Goal: Ask a question: Seek information or help from site administrators or community

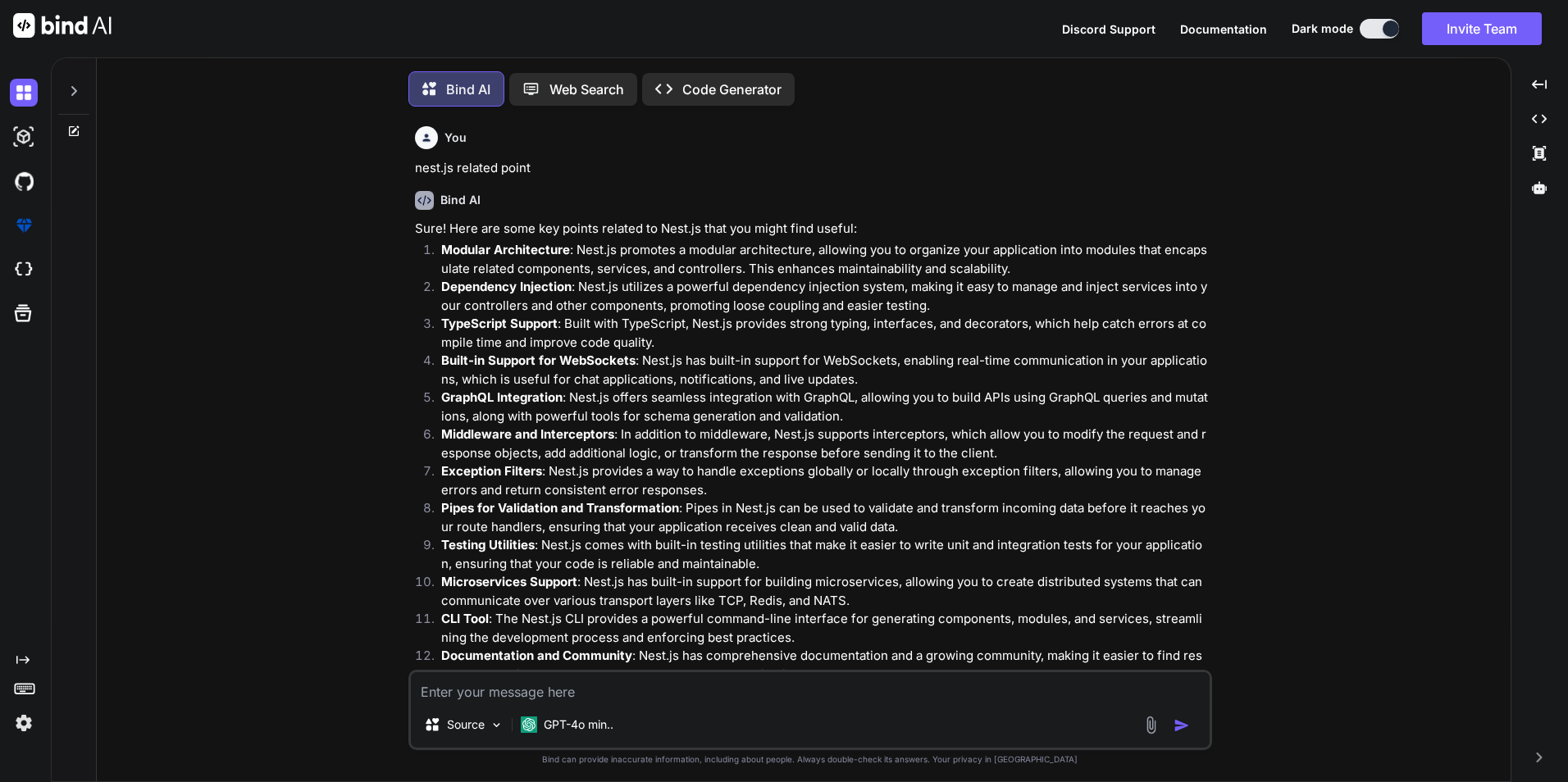
scroll to position [3359, 0]
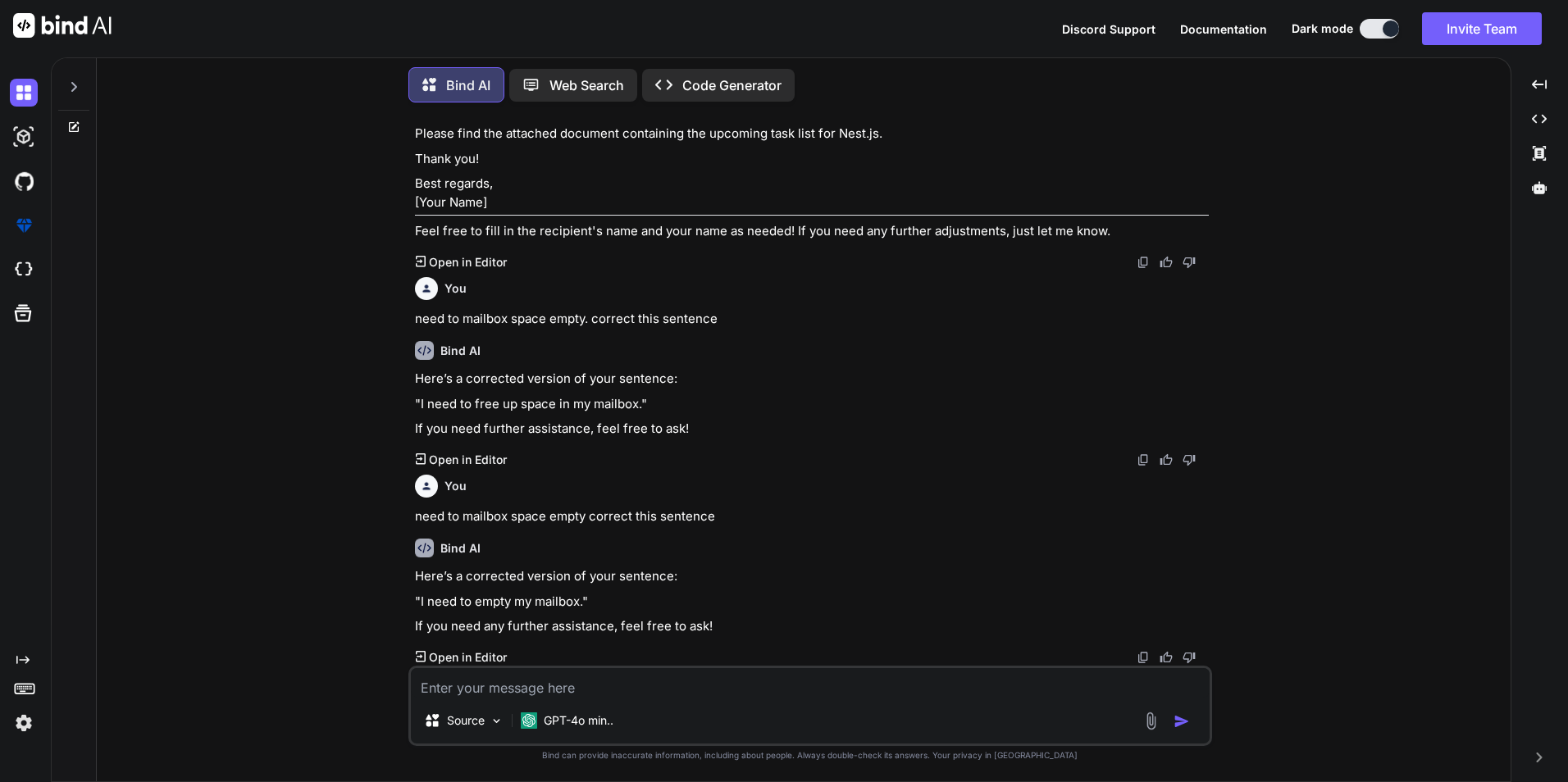
click at [510, 685] on textarea at bounding box center [810, 683] width 799 height 30
paste textarea "ValidationPipe"
type textarea "ValidationPipe in nest.js"
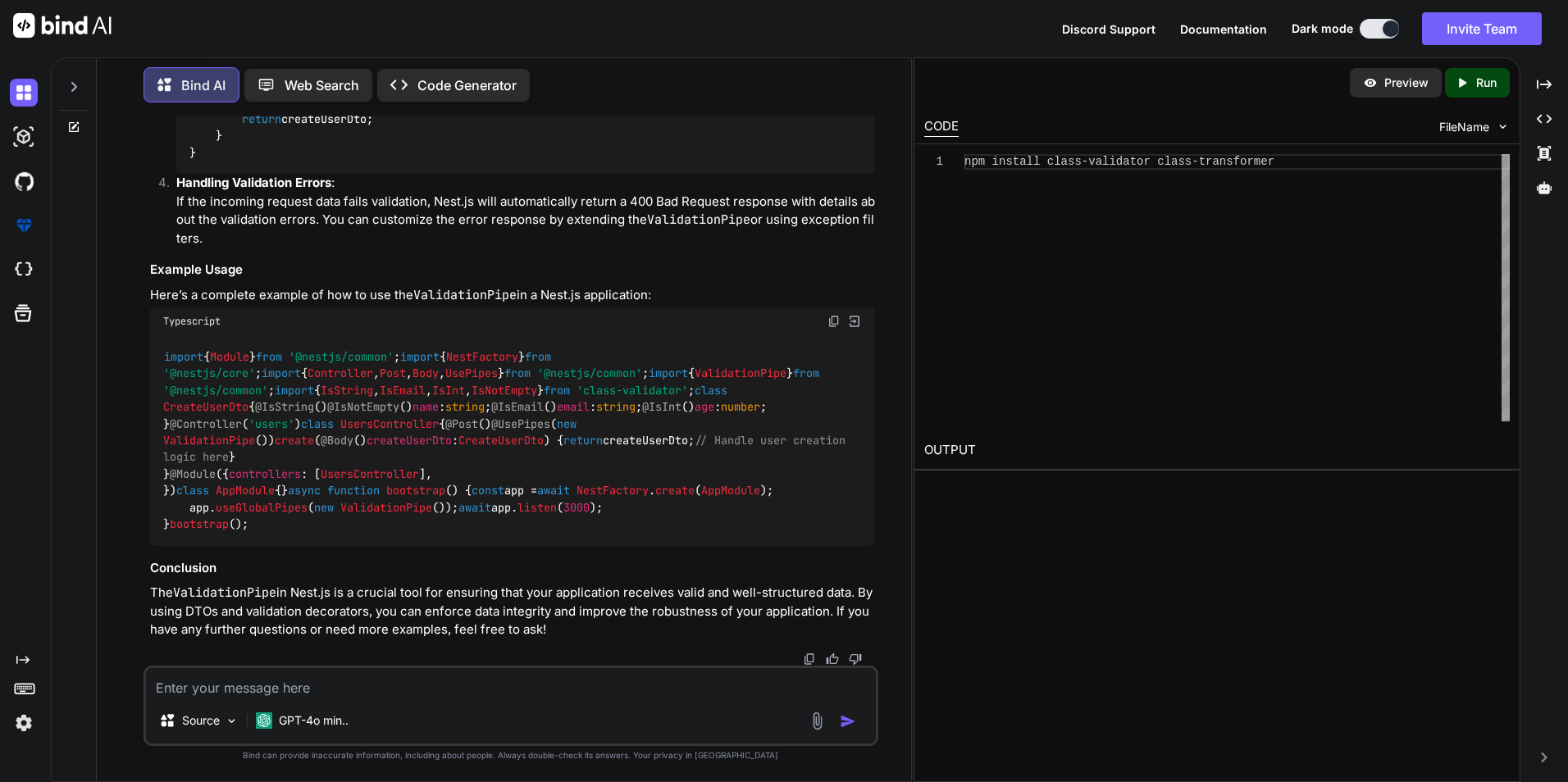
scroll to position [5692, 0]
drag, startPoint x: 173, startPoint y: 590, endPoint x: 335, endPoint y: 591, distance: 162.0
click at [335, 591] on p "The ValidationPipe in Nest.js is a crucial tool for ensuring that your applicat…" at bounding box center [512, 611] width 725 height 55
copy p "ValidationPipe in Nest.js"
click at [365, 691] on textarea at bounding box center [511, 683] width 730 height 30
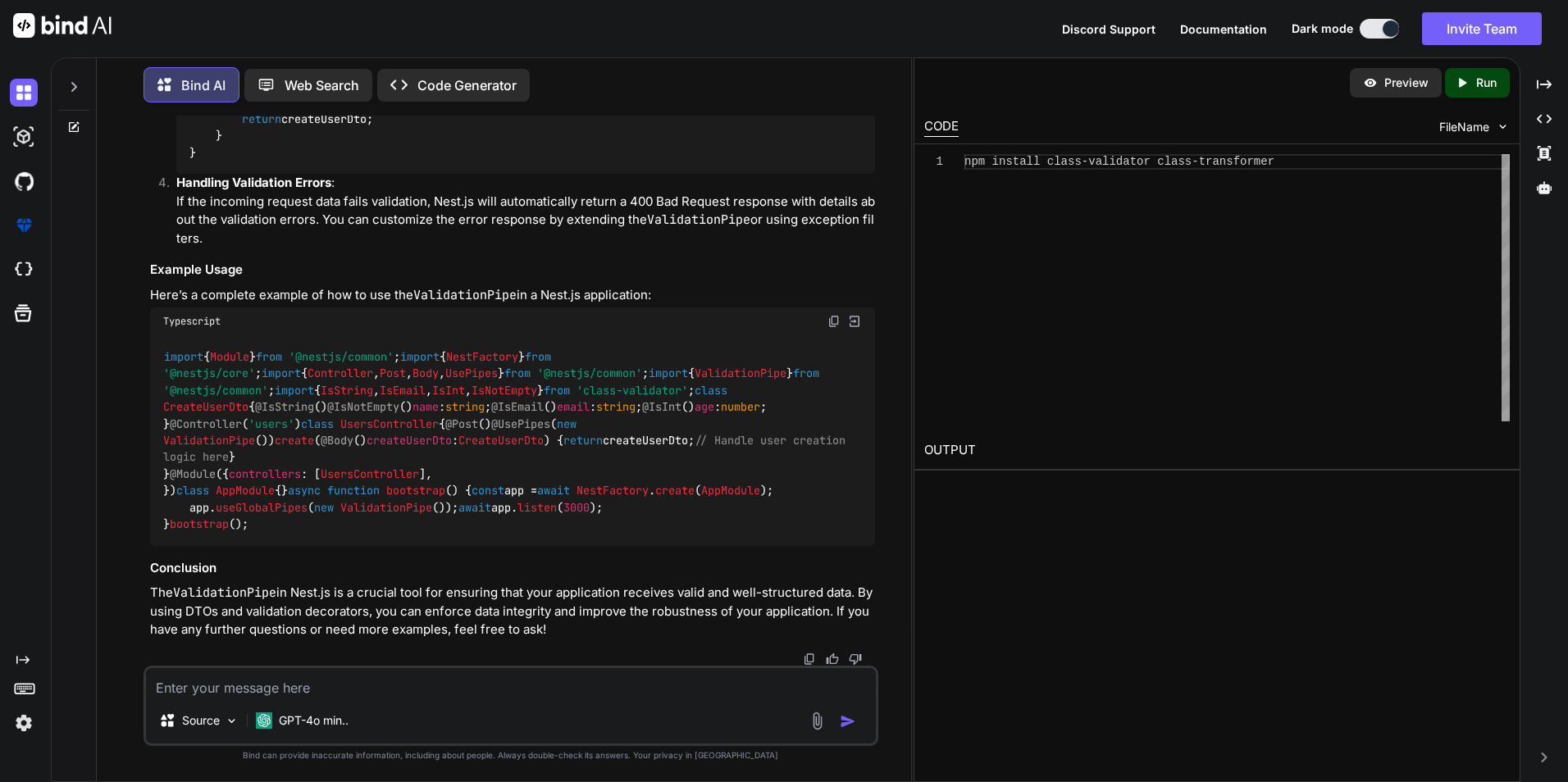
paste textarea "ValidationPipe in Nest.js"
click at [477, 691] on textarea "work on to implement ValidationPipe in Nest.js" at bounding box center [511, 683] width 730 height 30
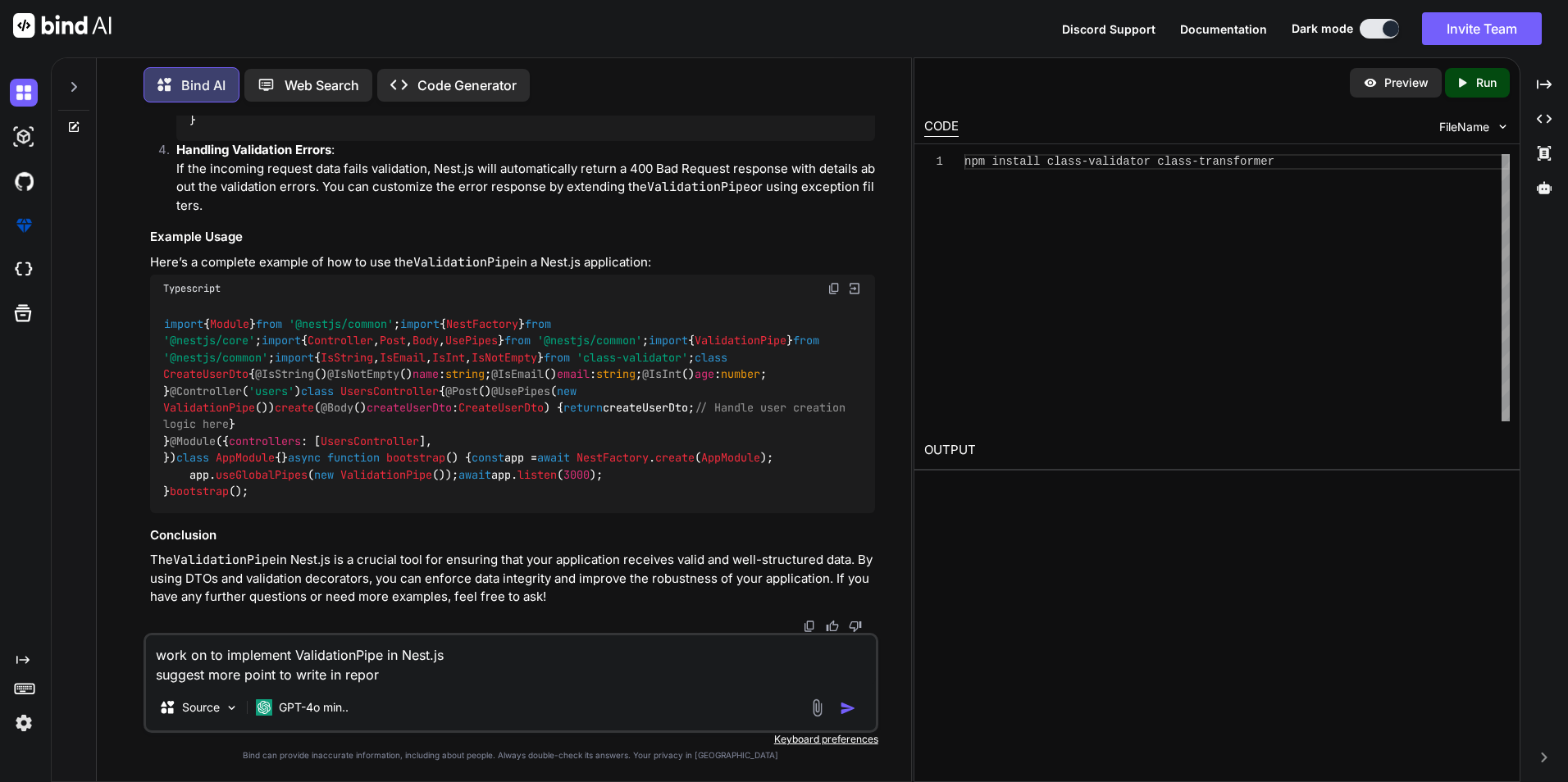
type textarea "work on to implement ValidationPipe in Nest.js suggest more point to write in r…"
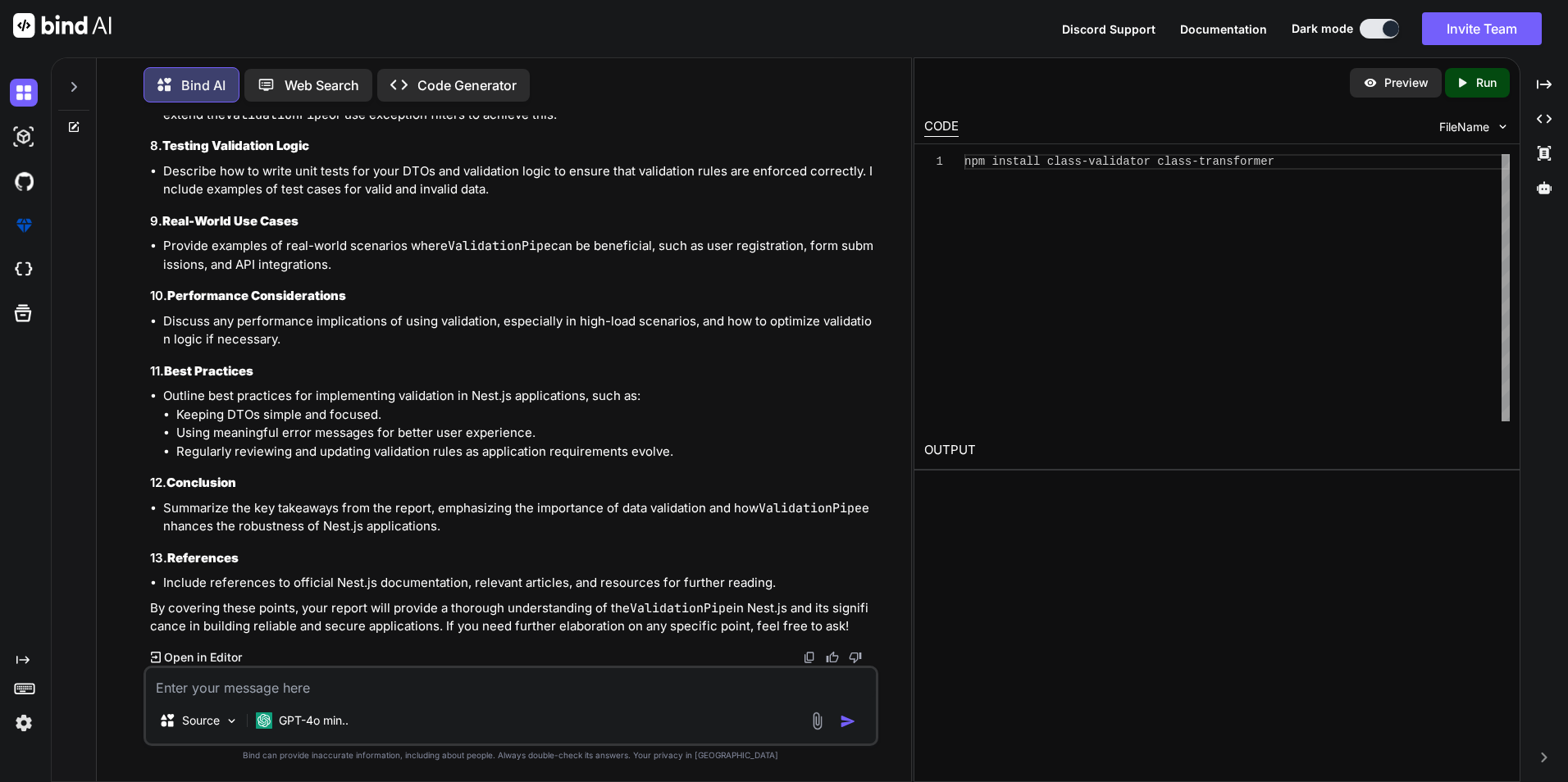
scroll to position [6660, 0]
drag, startPoint x: 251, startPoint y: 348, endPoint x: 542, endPoint y: 348, distance: 291.0
click at [542, 50] on li "Explain how to create custom validation decorators using class-validator for mo…" at bounding box center [519, 30] width 712 height 37
drag, startPoint x: 542, startPoint y: 348, endPoint x: 670, endPoint y: 382, distance: 132.4
click at [670, 382] on div "When writing a report on implementing the ValidationPipe in Nest.js, you can ex…" at bounding box center [512, 53] width 725 height 1167
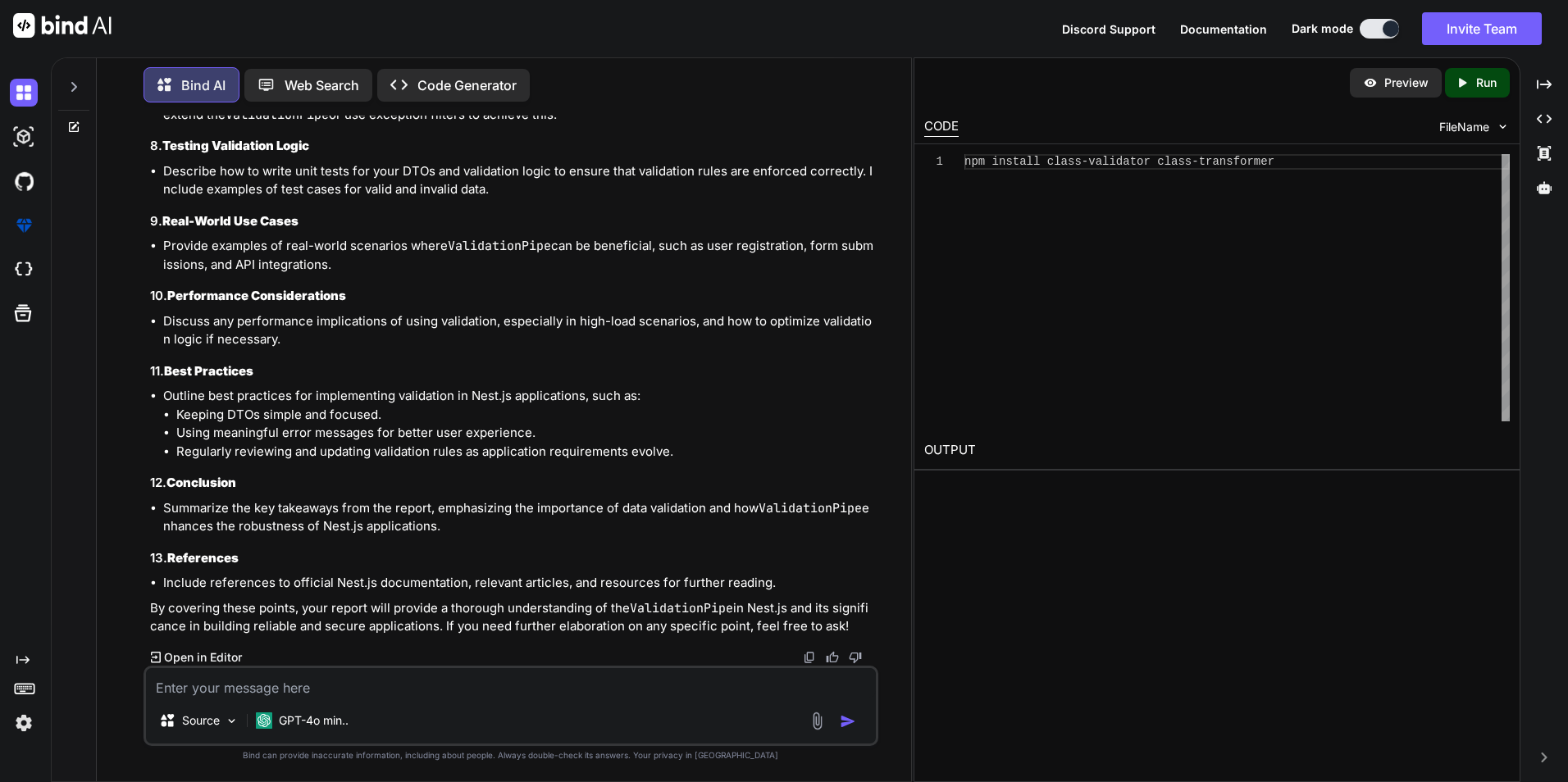
scroll to position [6742, 0]
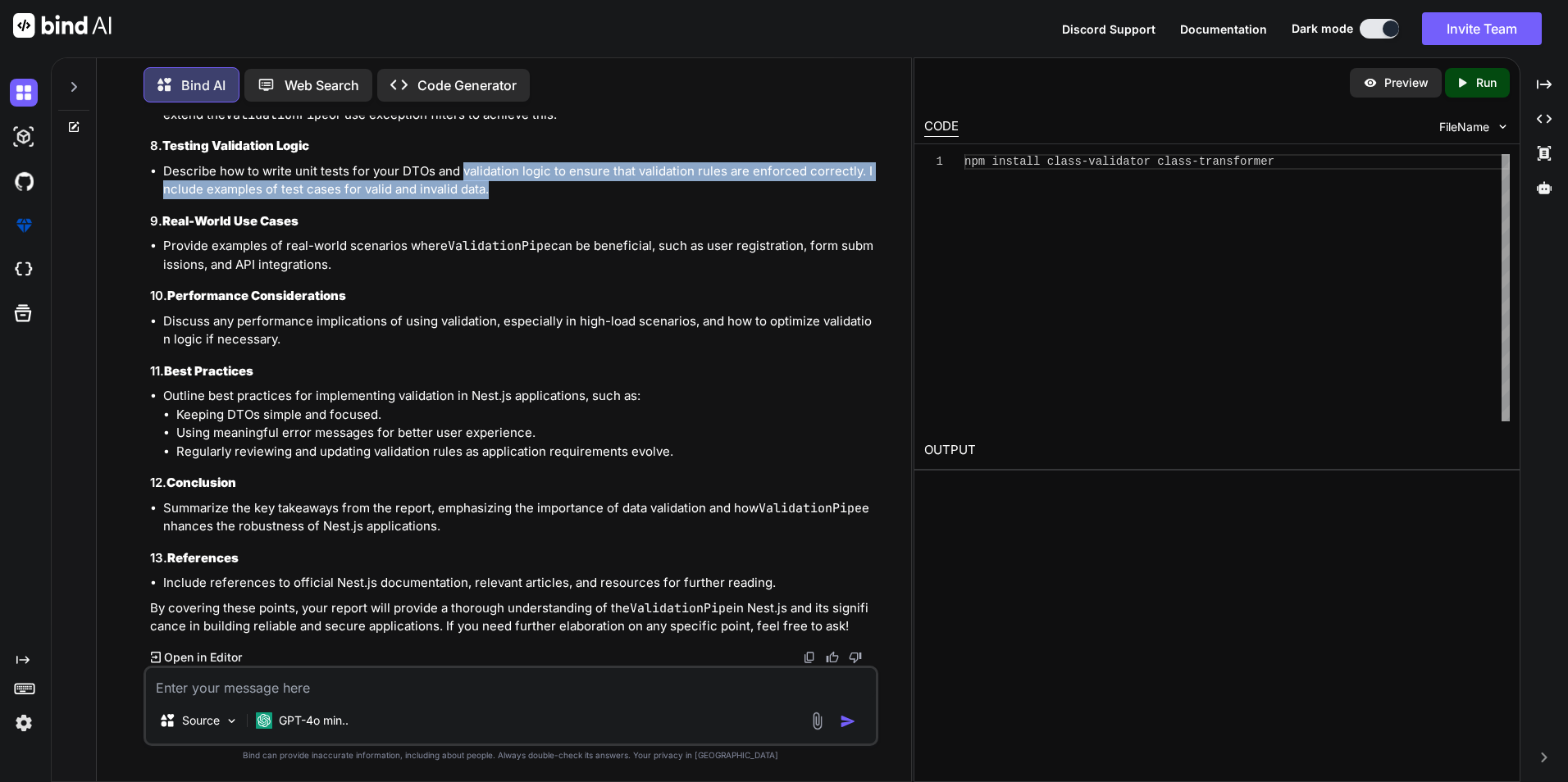
drag, startPoint x: 459, startPoint y: 417, endPoint x: 541, endPoint y: 428, distance: 82.7
click at [541, 199] on li "Describe how to write unit tests for your DTOs and validation logic to ensure t…" at bounding box center [519, 180] width 712 height 37
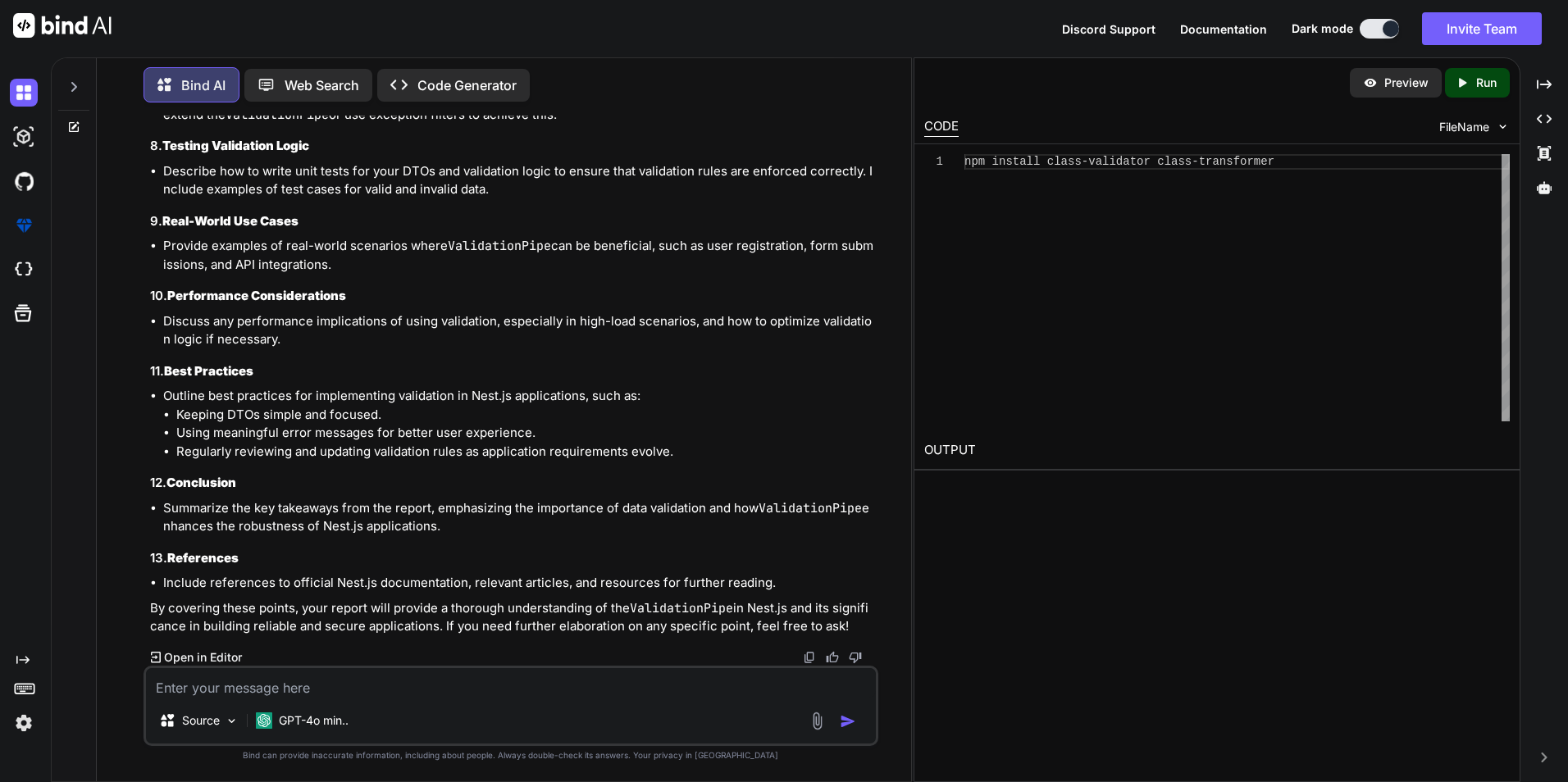
drag, startPoint x: 541, startPoint y: 428, endPoint x: 781, endPoint y: 369, distance: 247.1
click at [781, 124] on li "Discuss how to handle validation errors gracefully and customize the error resp…" at bounding box center [519, 105] width 712 height 37
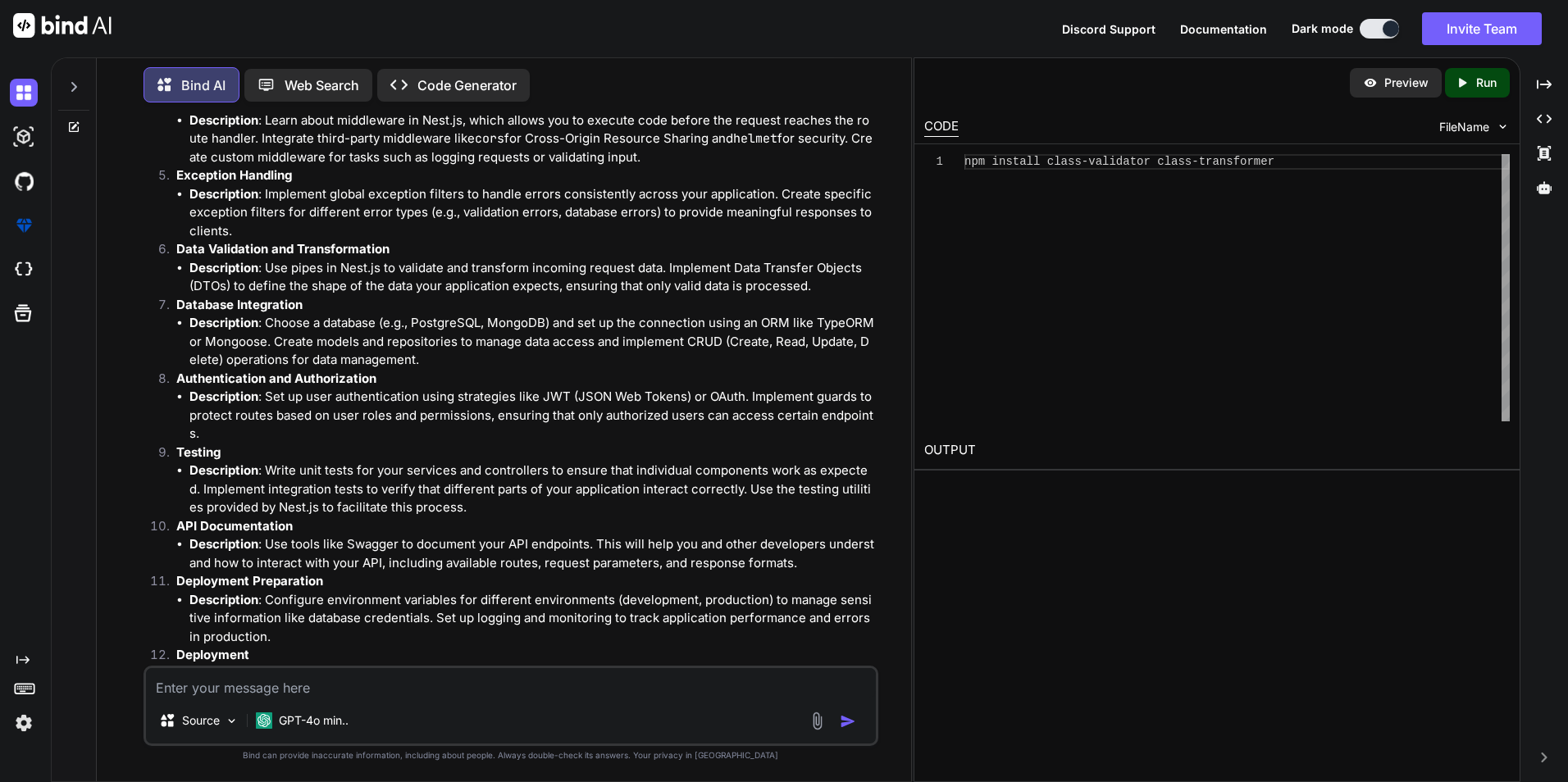
scroll to position [2396, 0]
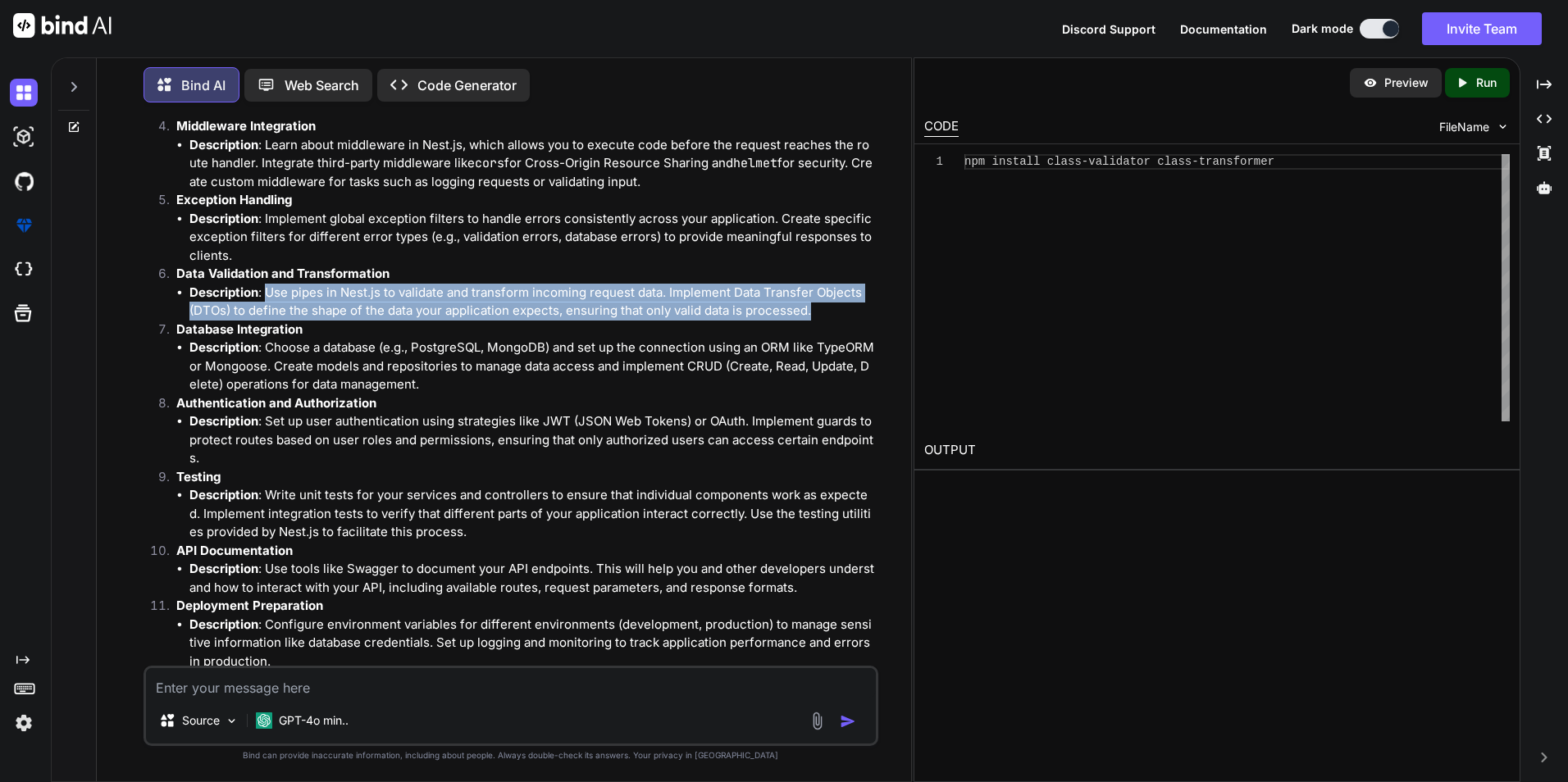
drag, startPoint x: 268, startPoint y: 292, endPoint x: 816, endPoint y: 309, distance: 548.3
click at [816, 309] on li "Description : Use pipes in Nest.js to validate and transform incoming request d…" at bounding box center [532, 301] width 686 height 37
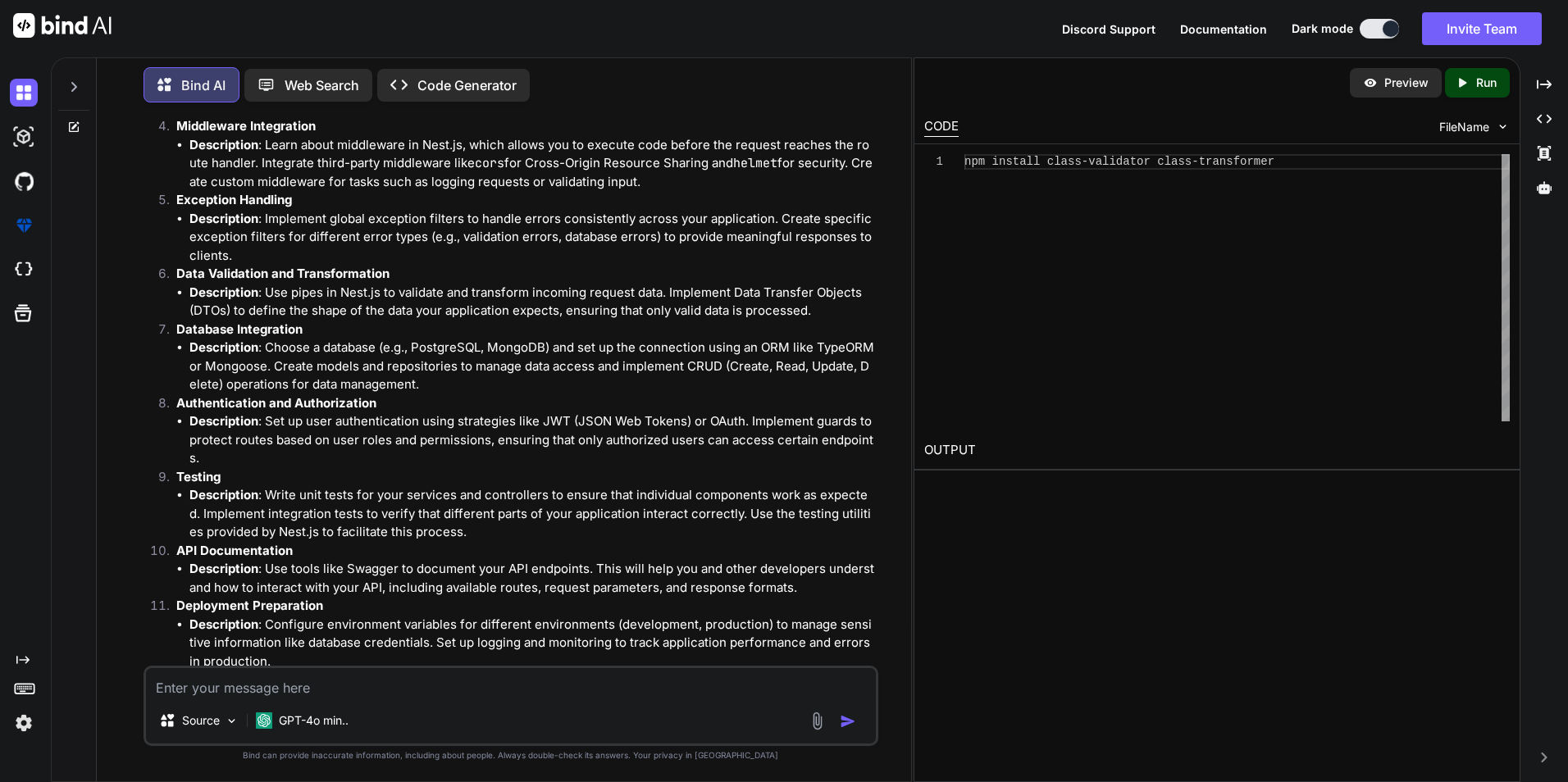
click at [459, 255] on li "Description : Implement global exception filters to handle errors consistently …" at bounding box center [532, 237] width 686 height 55
click at [176, 271] on li "Data Validation and Transformation Description : Use pipes in Nest.js to valida…" at bounding box center [519, 292] width 712 height 55
drag, startPoint x: 177, startPoint y: 271, endPoint x: 395, endPoint y: 275, distance: 218.0
click at [395, 275] on p "Data Validation and Transformation" at bounding box center [525, 274] width 699 height 19
copy strong "Data Validation and Transformation"
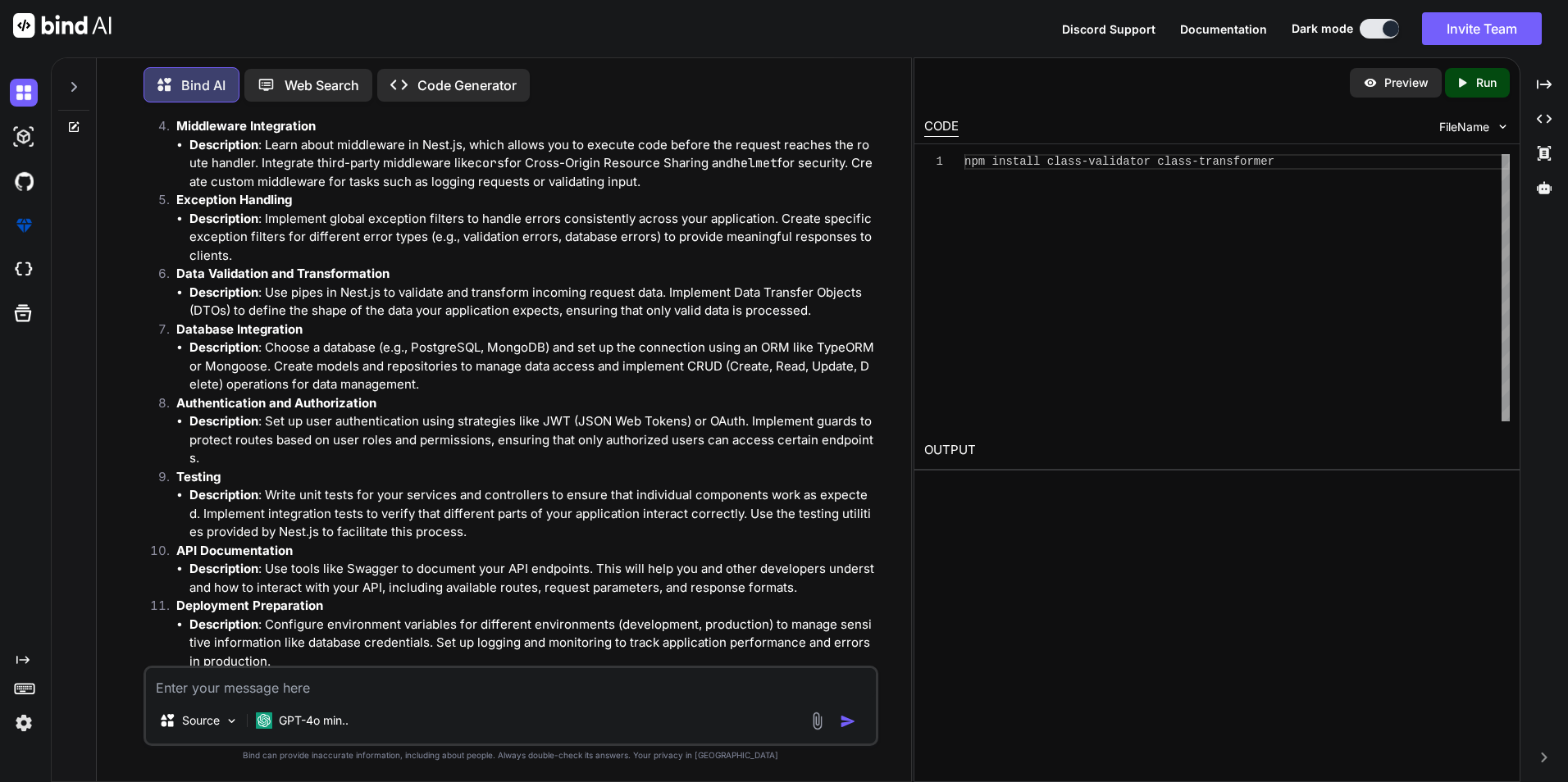
click at [661, 99] on div "Bind AI Web Search Created with Pixso. Code Generator" at bounding box center [511, 85] width 735 height 49
